Goal: Task Accomplishment & Management: Manage account settings

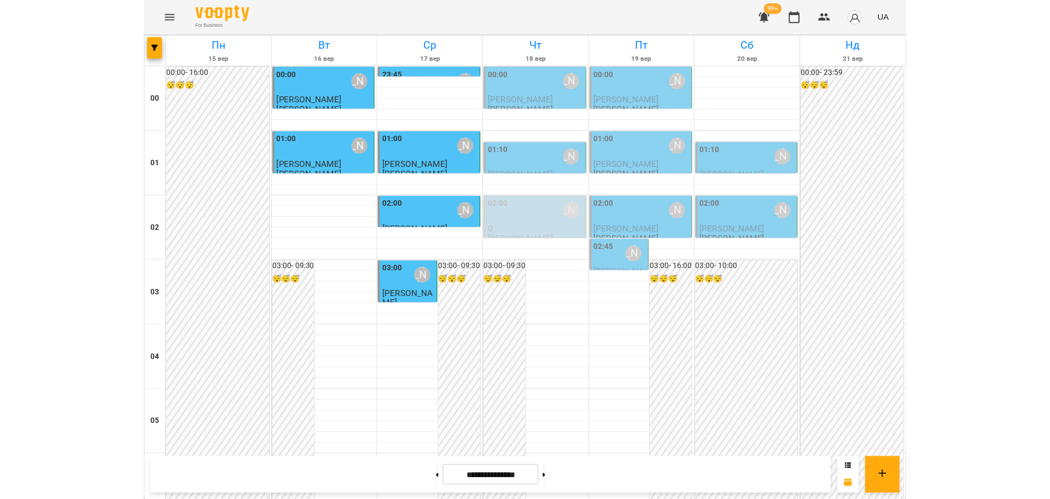
scroll to position [1025, 0]
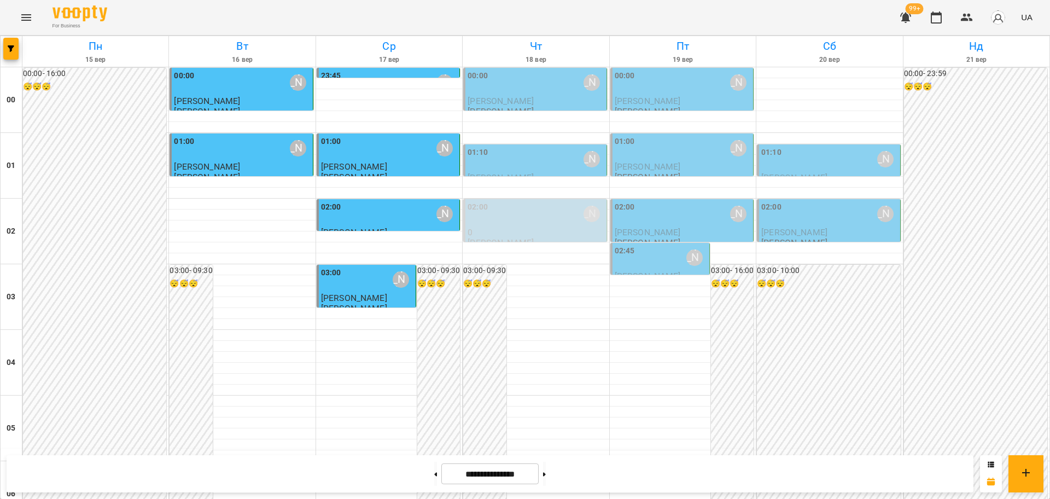
click at [32, 12] on icon "Menu" at bounding box center [26, 17] width 13 height 13
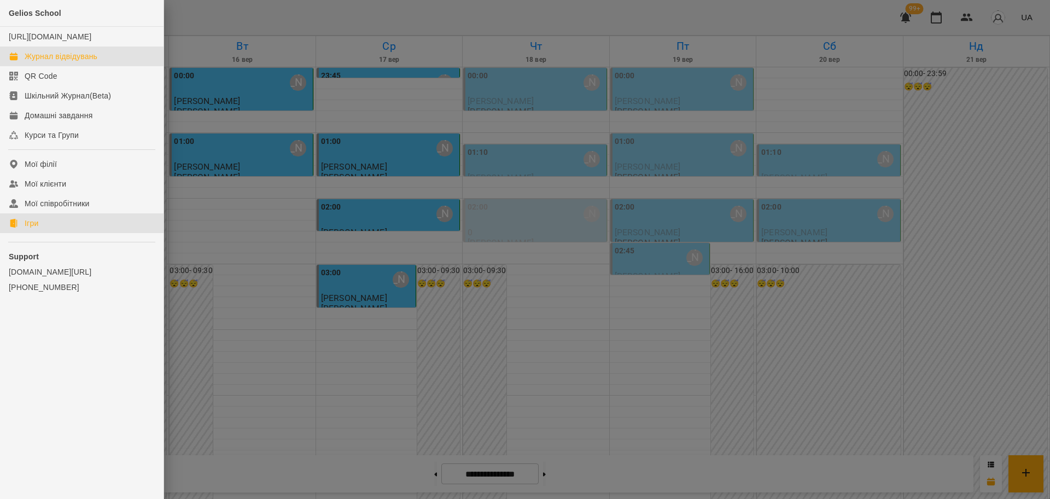
drag, startPoint x: 39, startPoint y: 239, endPoint x: 697, endPoint y: 239, distance: 658.2
click at [38, 229] on div "Ігри" at bounding box center [32, 223] width 14 height 11
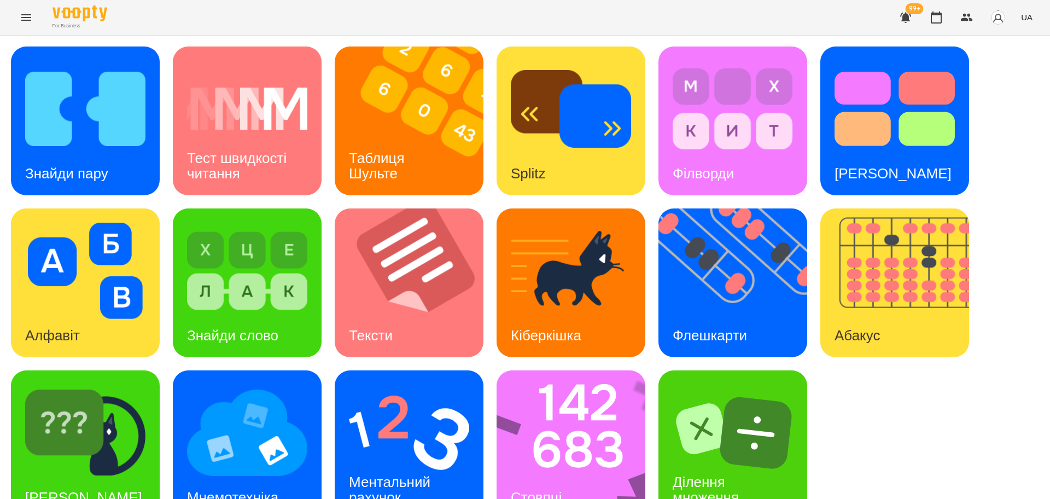
scroll to position [31, 0]
click at [563, 388] on img at bounding box center [577, 444] width 163 height 149
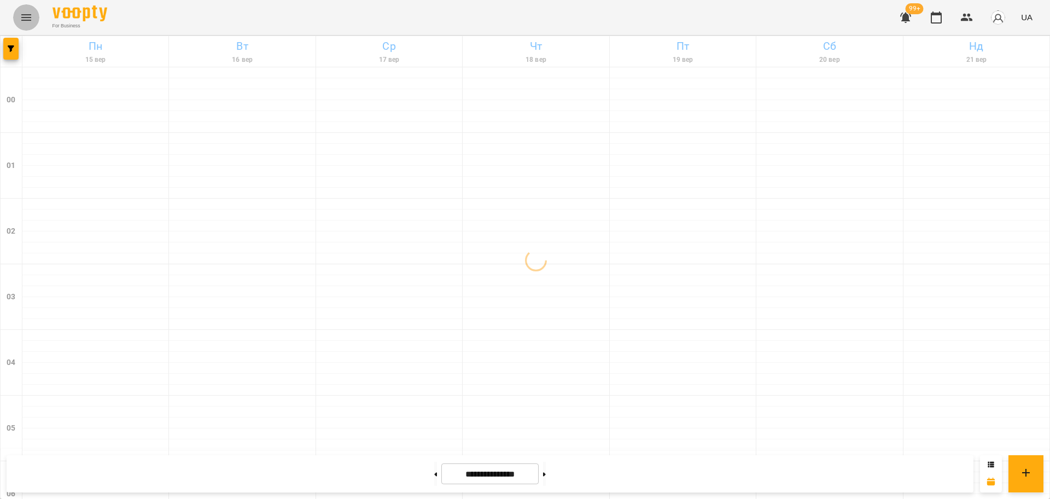
click at [25, 19] on icon "Menu" at bounding box center [26, 17] width 13 height 13
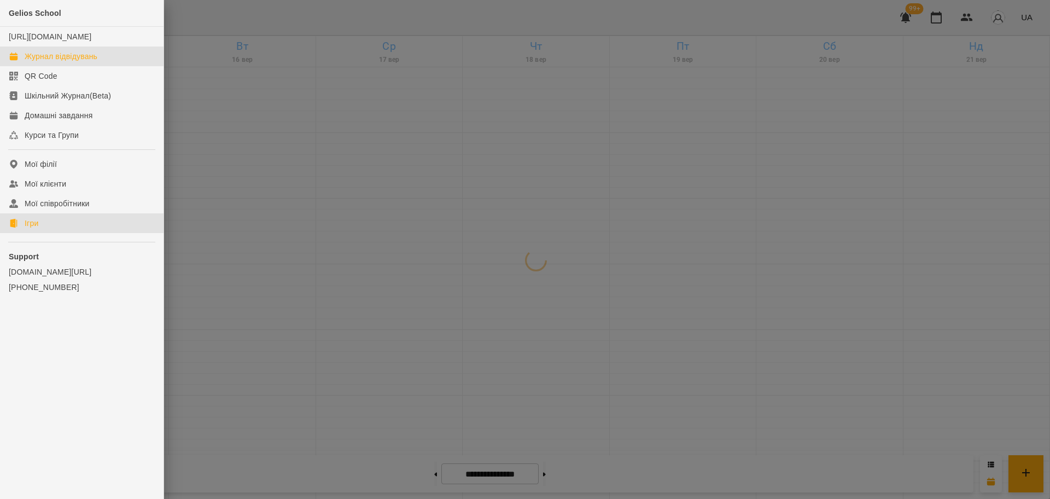
click at [31, 229] on div "Ігри" at bounding box center [32, 223] width 14 height 11
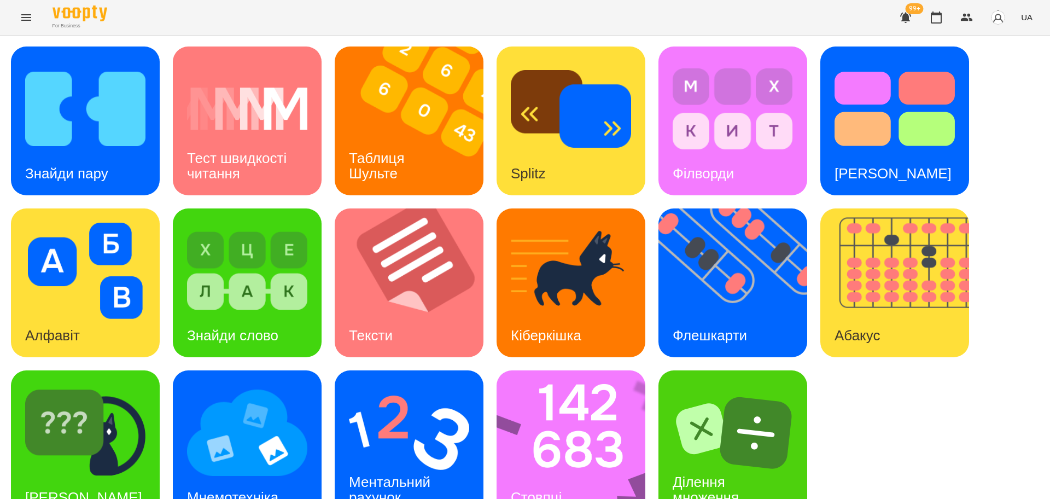
scroll to position [31, 0]
click at [410, 419] on img at bounding box center [409, 432] width 120 height 96
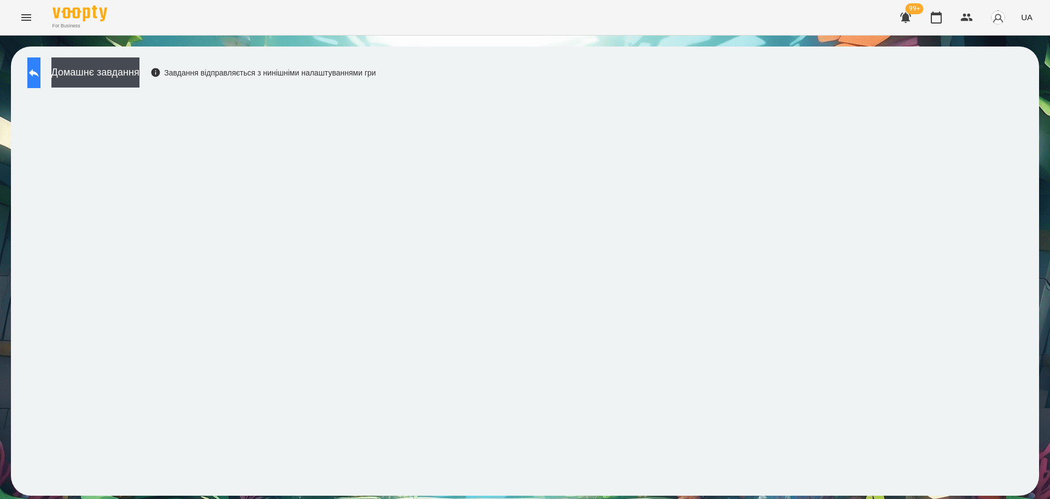
click at [40, 69] on icon at bounding box center [33, 72] width 13 height 13
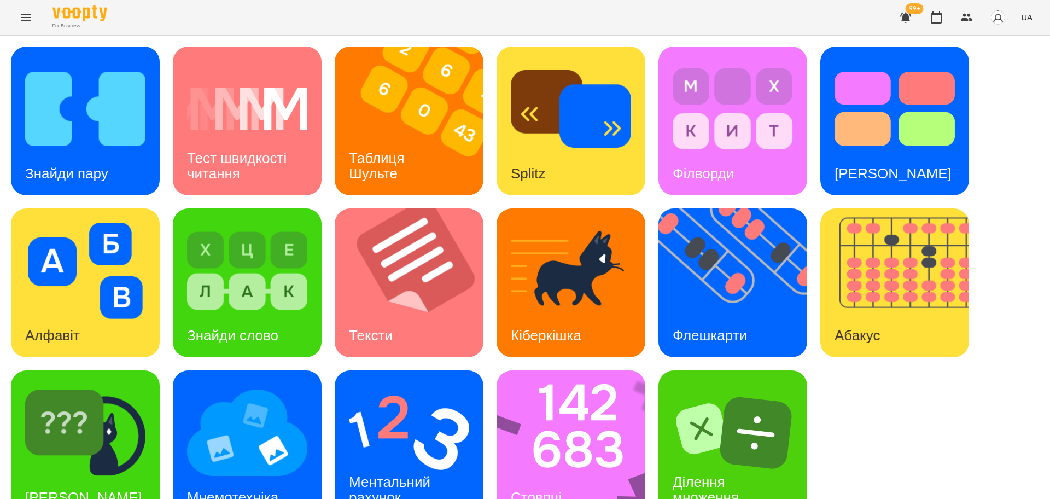
scroll to position [31, 0]
click at [141, 421] on img at bounding box center [85, 432] width 120 height 96
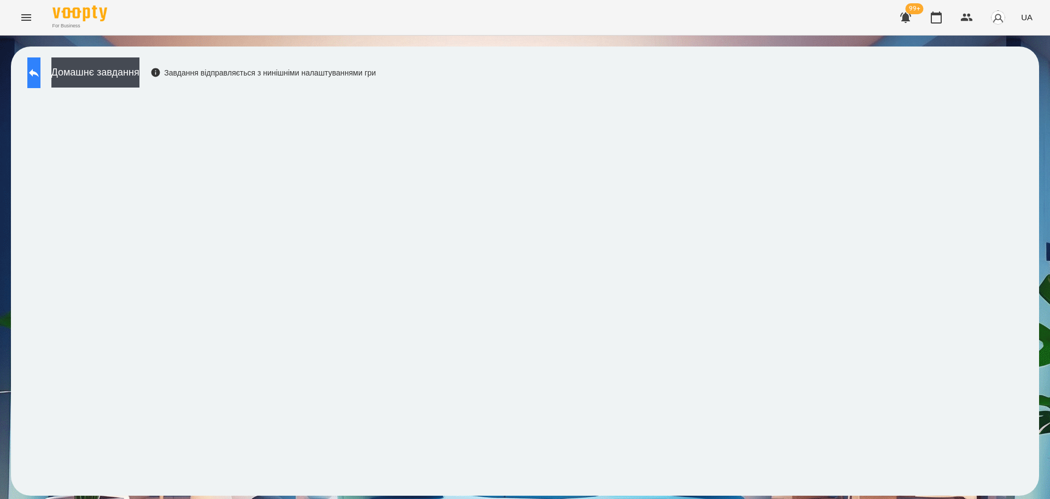
click at [40, 74] on icon at bounding box center [33, 72] width 13 height 13
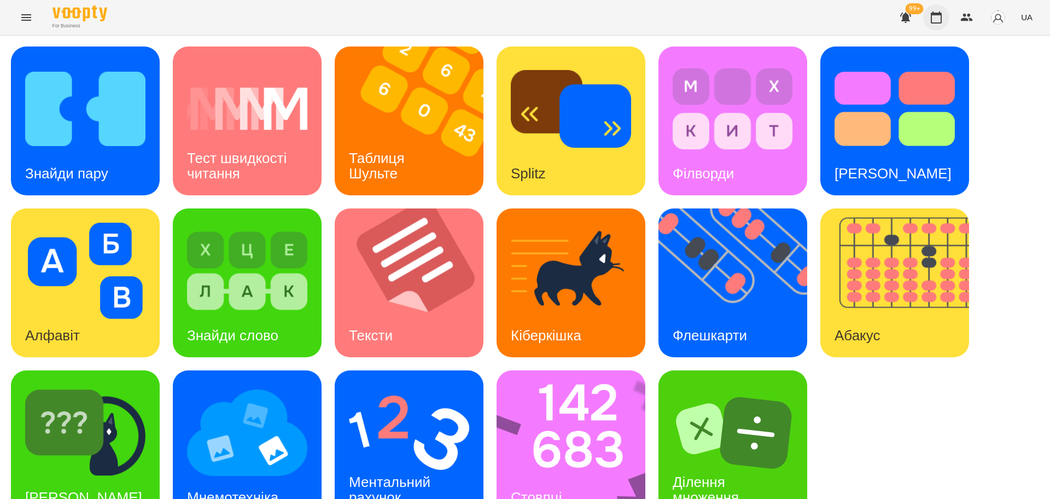
click at [941, 16] on icon "button" at bounding box center [935, 17] width 13 height 13
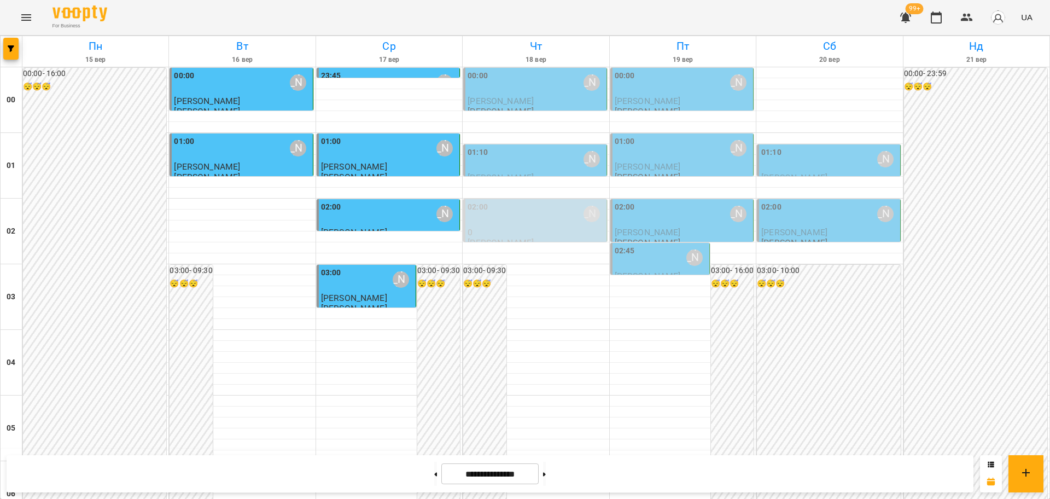
scroll to position [1093, 0]
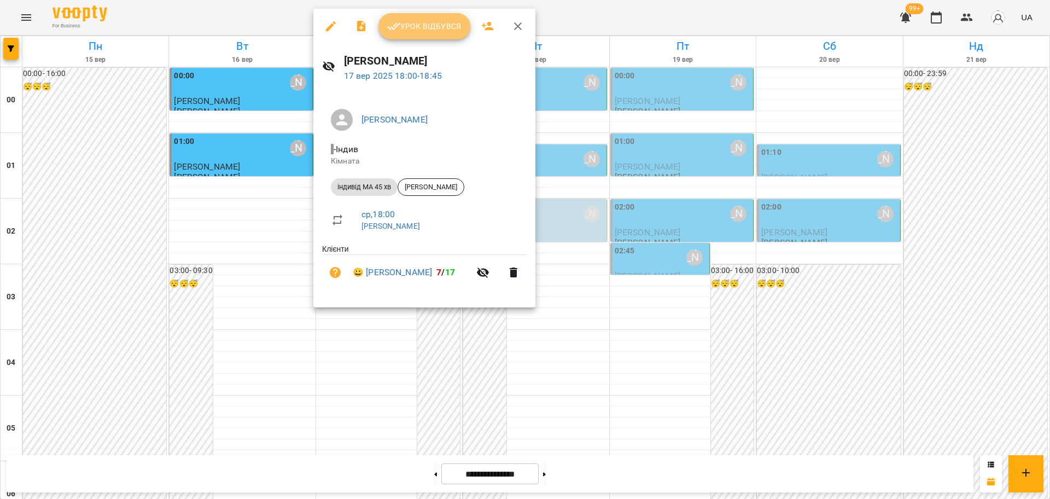
click at [442, 25] on span "Урок відбувся" at bounding box center [424, 26] width 74 height 13
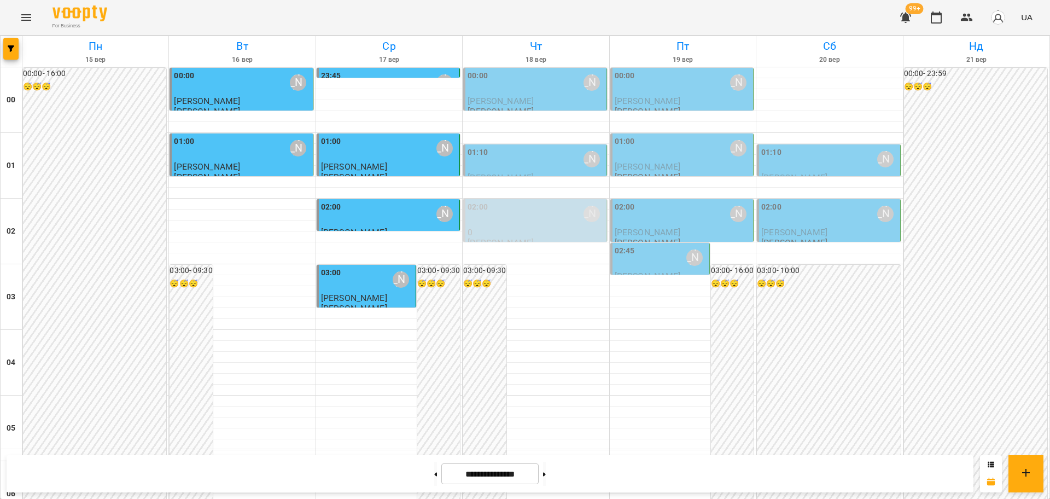
scroll to position [1192, 0]
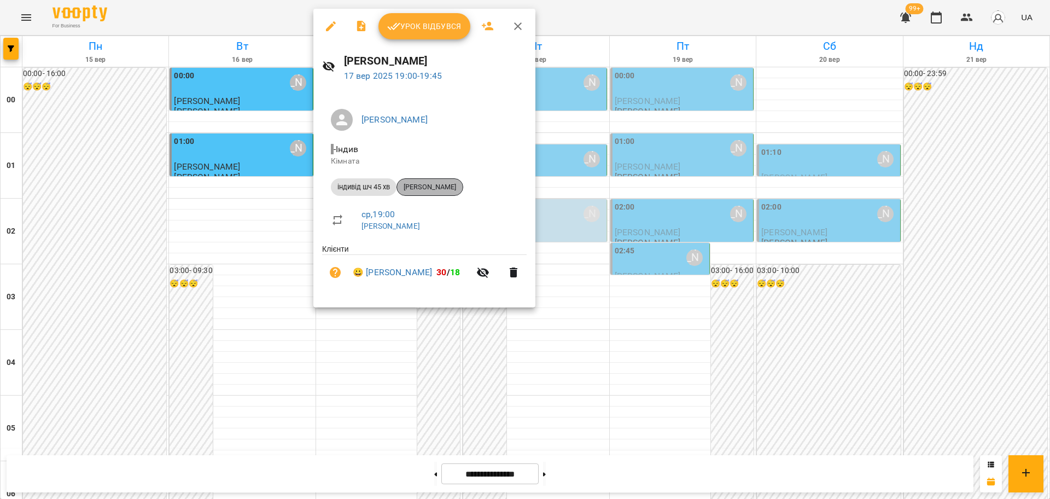
click at [427, 186] on span "[PERSON_NAME]" at bounding box center [430, 187] width 66 height 10
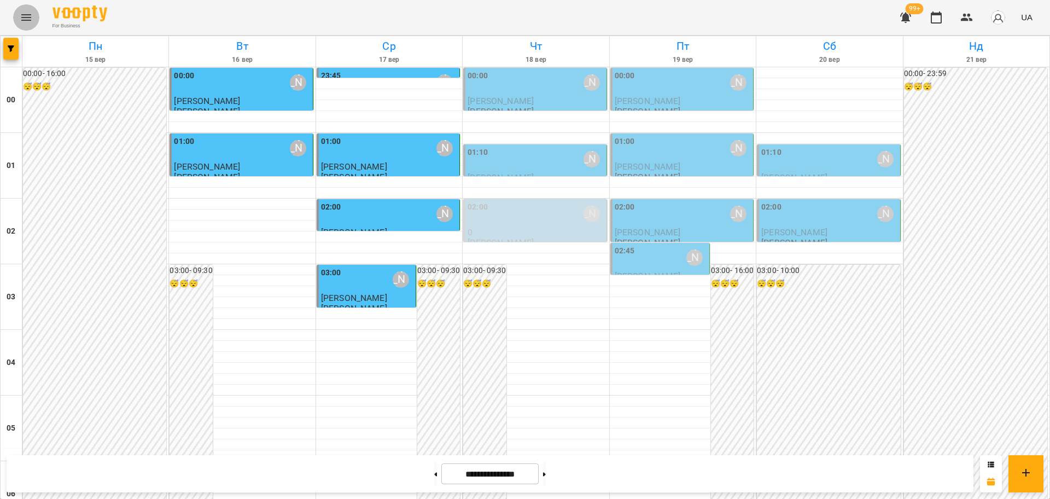
click at [27, 13] on icon "Menu" at bounding box center [26, 17] width 13 height 13
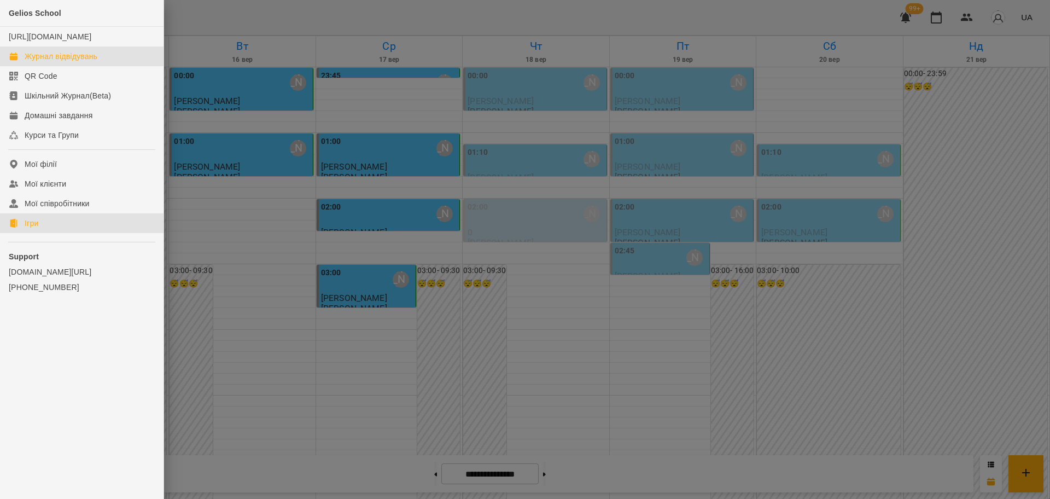
drag, startPoint x: 28, startPoint y: 237, endPoint x: 79, endPoint y: 230, distance: 51.8
click at [27, 229] on div "Ігри" at bounding box center [32, 223] width 14 height 11
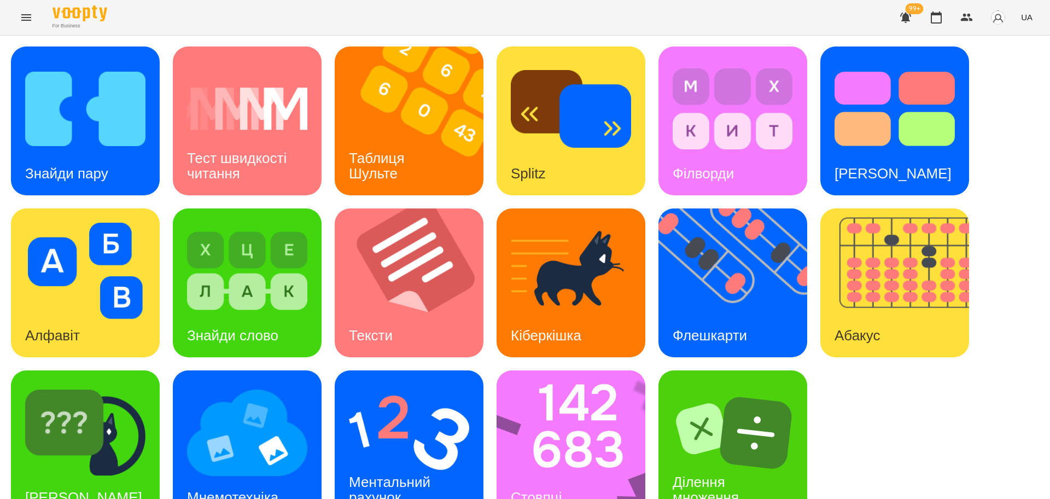
scroll to position [31, 0]
click at [393, 249] on img at bounding box center [416, 282] width 162 height 149
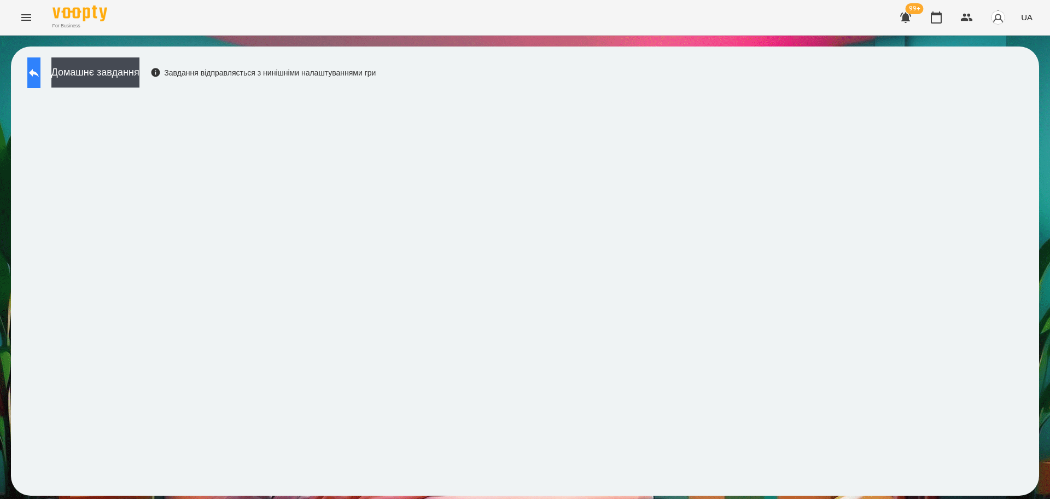
click at [39, 73] on icon at bounding box center [34, 73] width 10 height 8
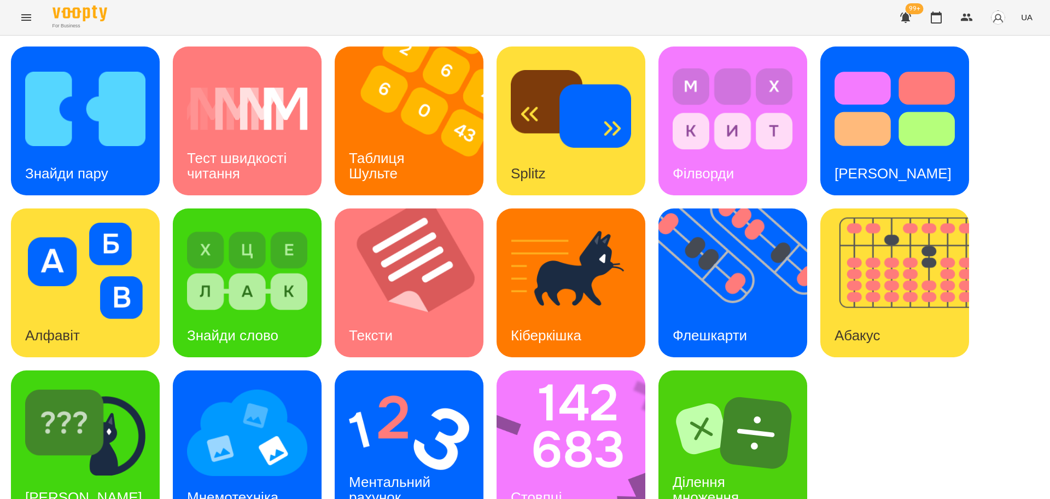
scroll to position [31, 0]
